Goal: Find specific page/section: Find specific page/section

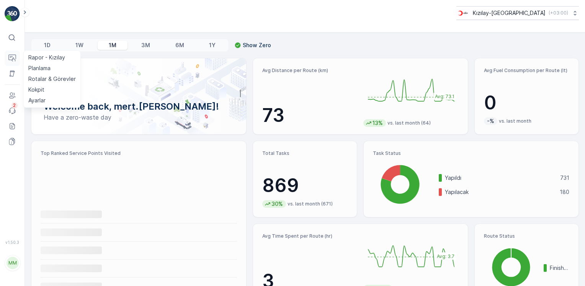
click at [10, 53] on button "Operations" at bounding box center [12, 58] width 15 height 15
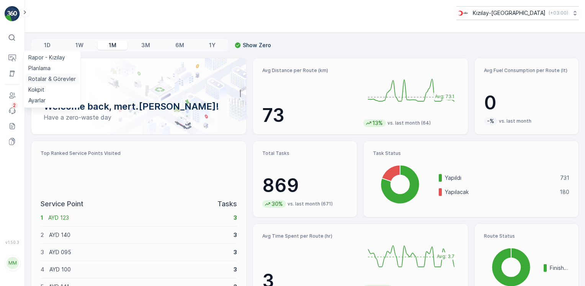
click at [53, 77] on p "Rotalar & Görevler" at bounding box center [51, 79] width 47 height 8
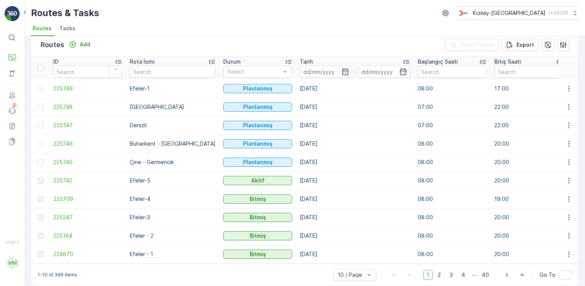
scroll to position [18, 0]
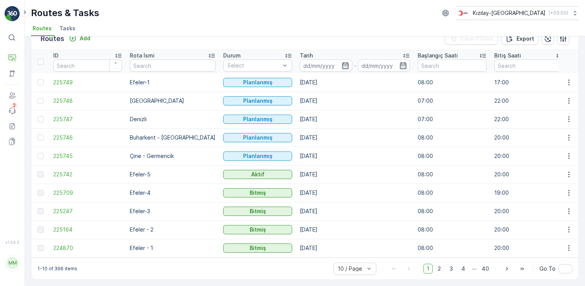
click at [7, 9] on img at bounding box center [12, 13] width 15 height 15
